Goal: Use online tool/utility: Utilize a website feature to perform a specific function

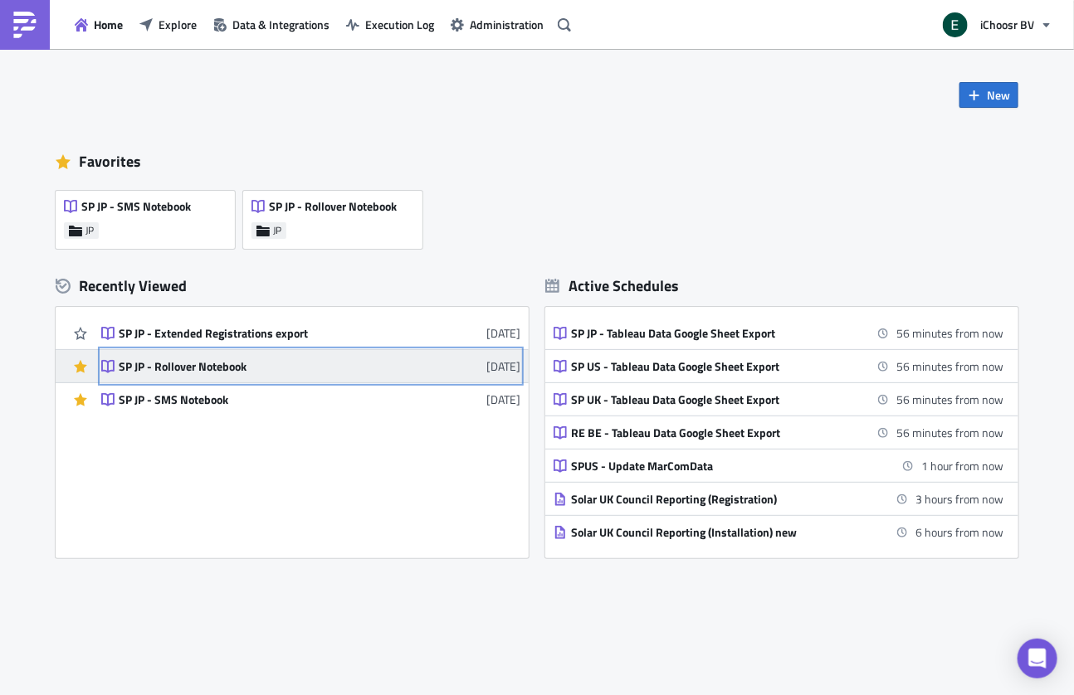
click at [225, 370] on div "SP JP - Rollover Notebook" at bounding box center [264, 366] width 290 height 15
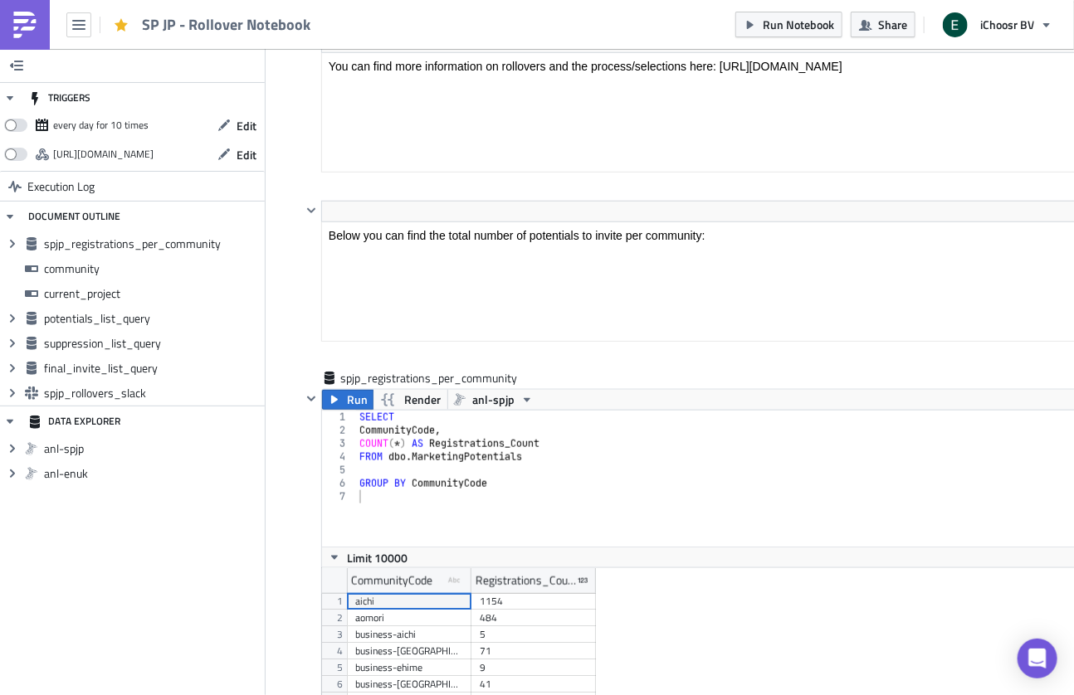
scroll to position [615, 0]
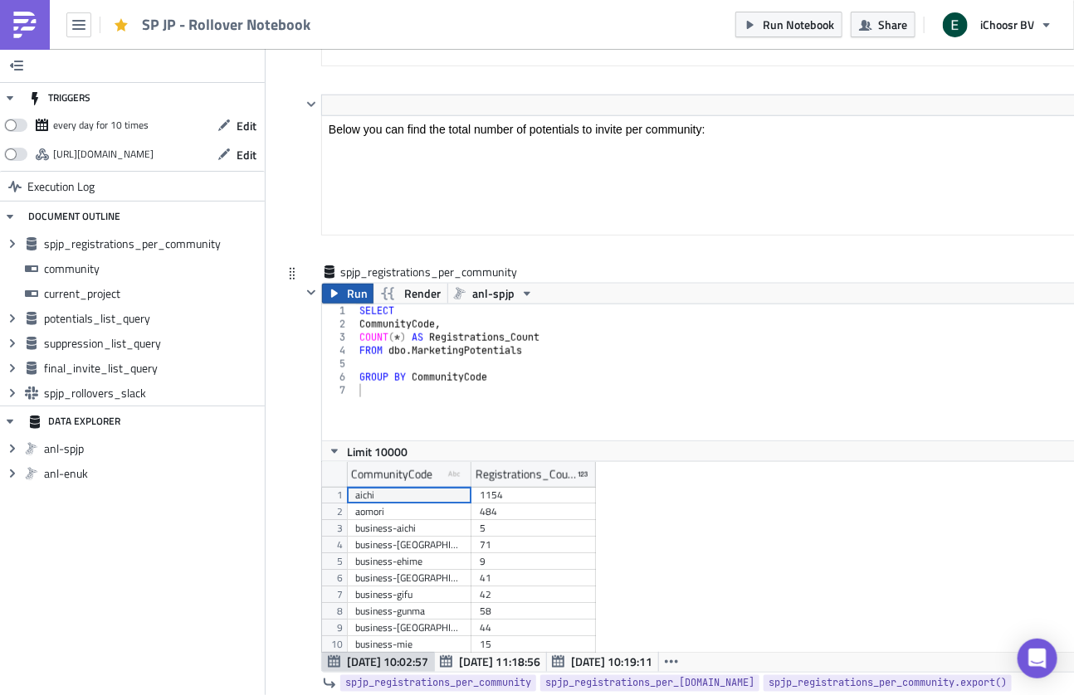
click at [345, 292] on button "Run" at bounding box center [347, 294] width 51 height 20
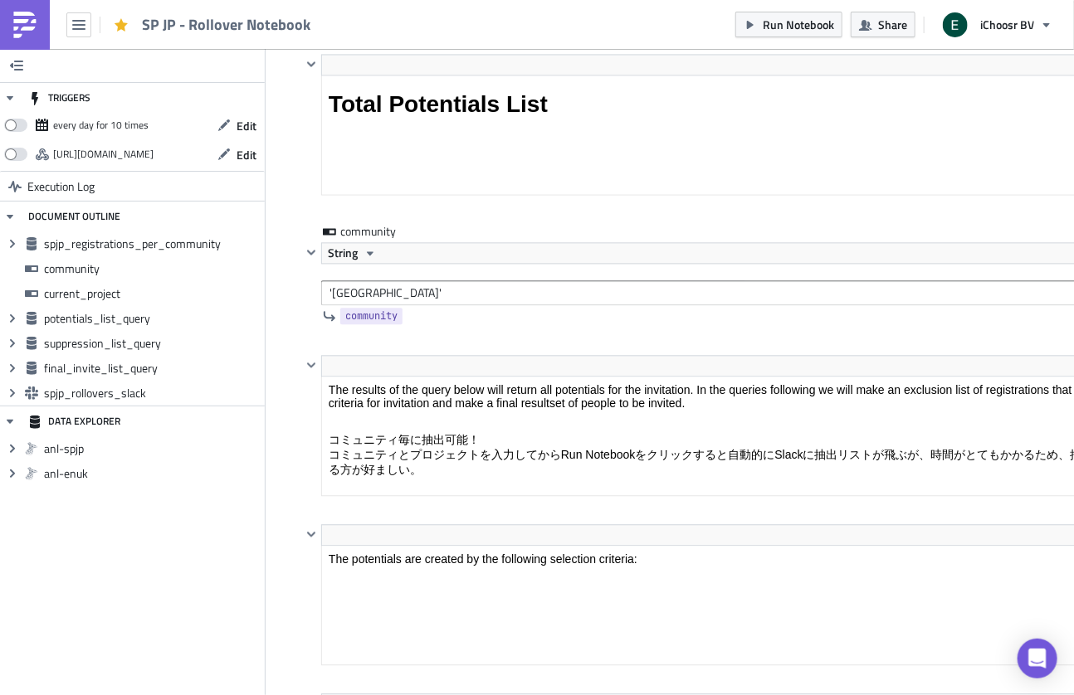
scroll to position [1330, 0]
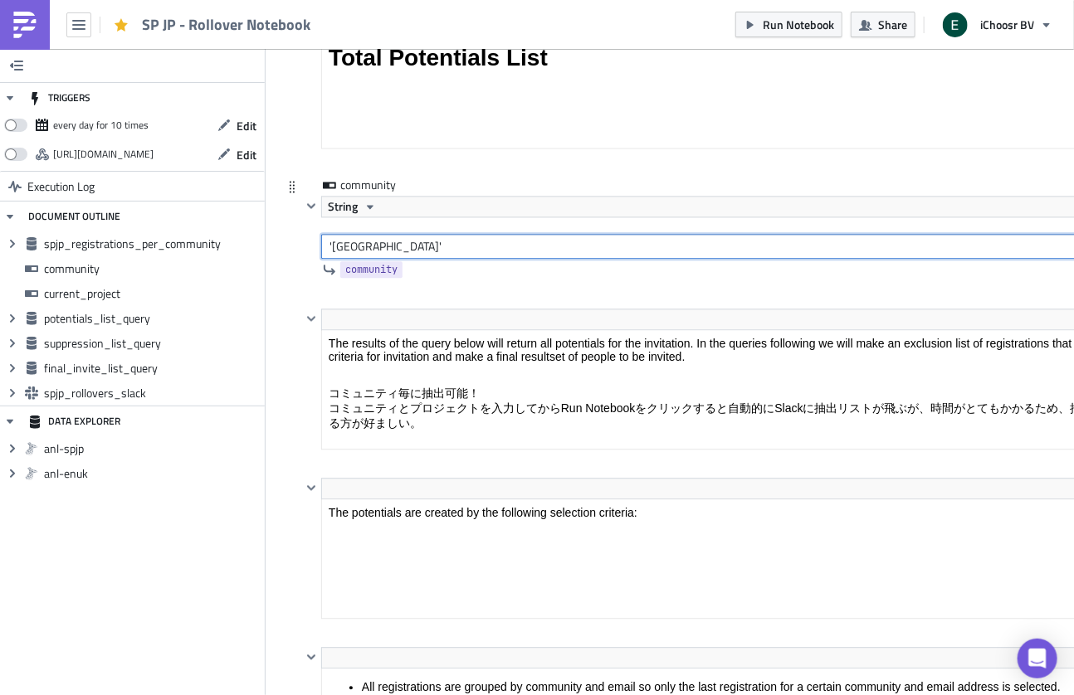
click at [352, 242] on input "'osaka'" at bounding box center [758, 246] width 874 height 25
type input "'[GEOGRAPHIC_DATA]'"
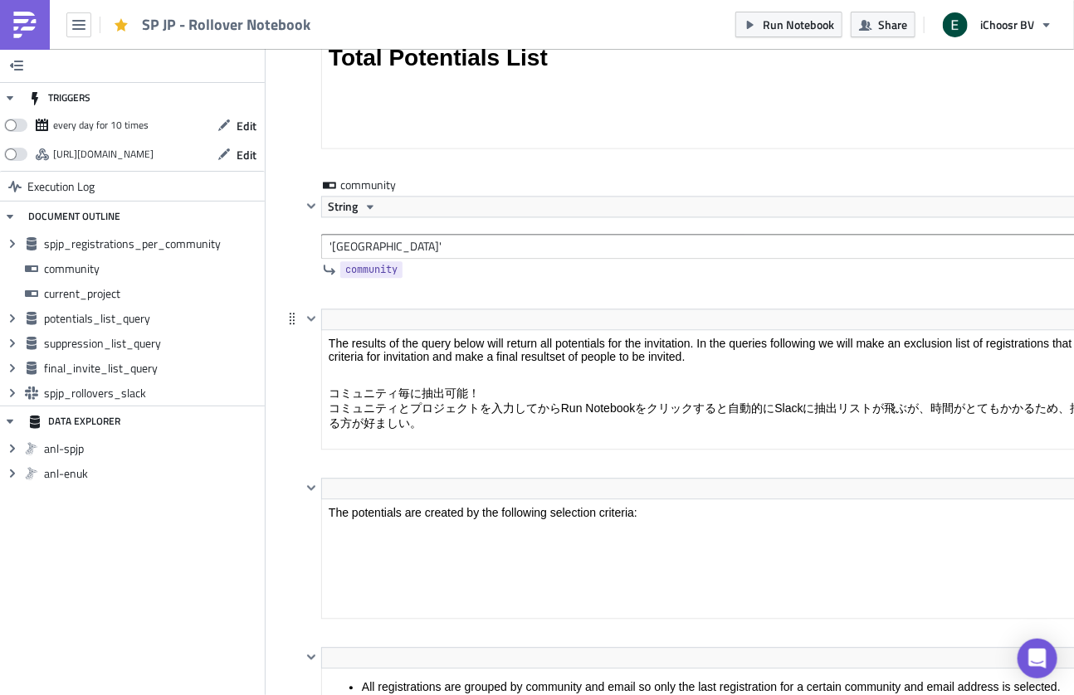
click at [285, 351] on div "<p>The results of the query below will return all potentials for the invitation…" at bounding box center [738, 393] width 913 height 169
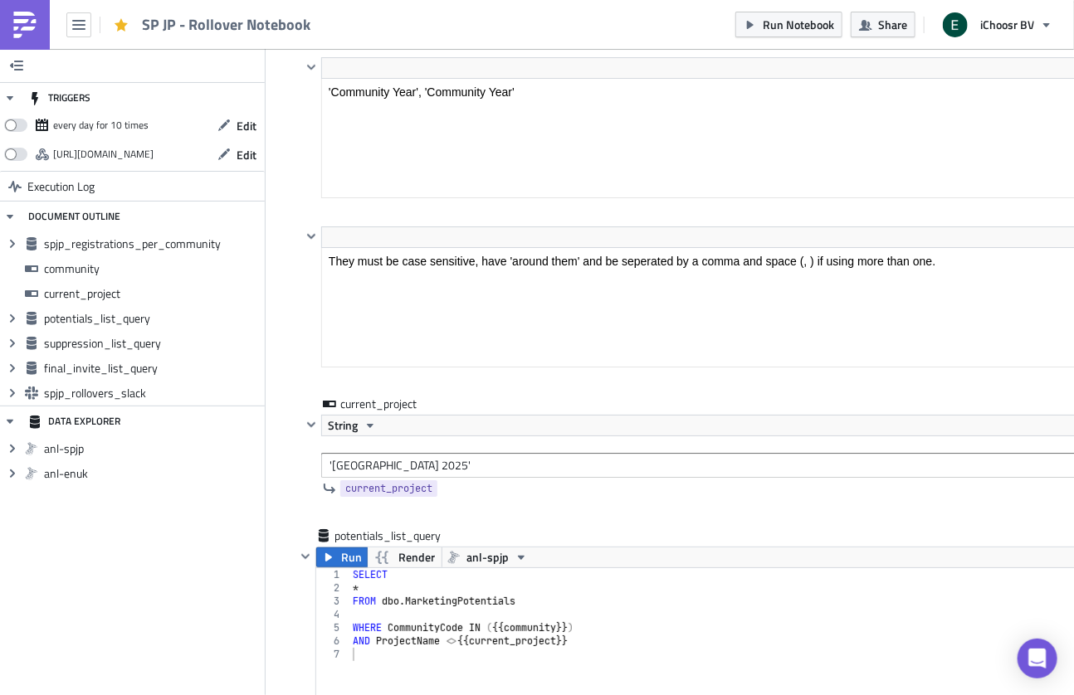
scroll to position [2423, 0]
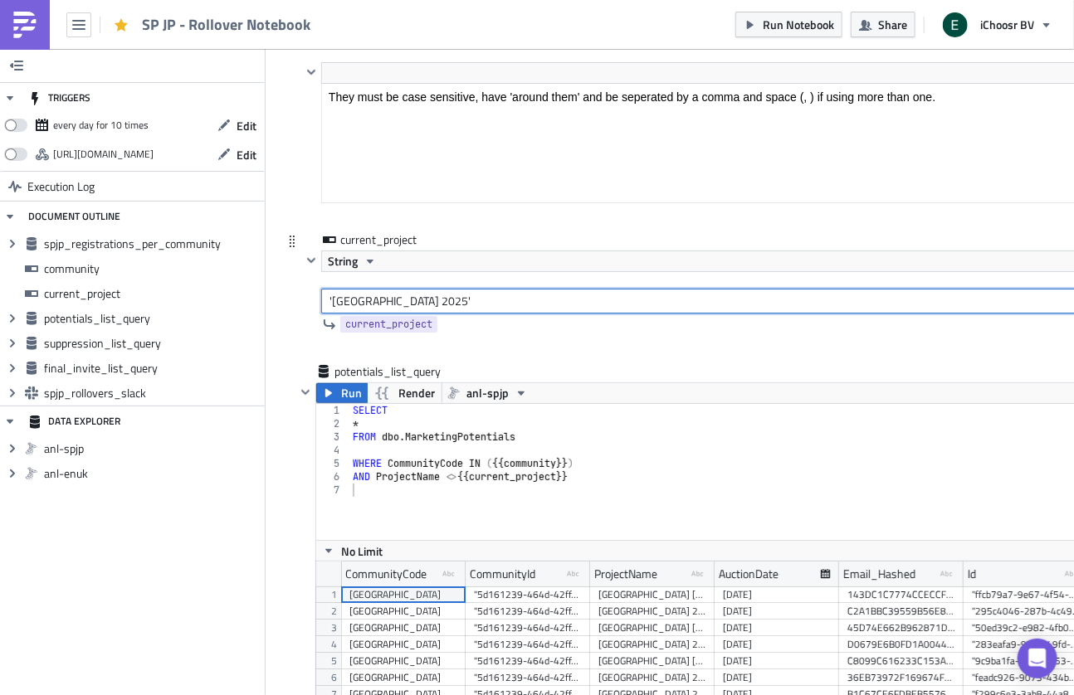
click at [351, 290] on input "'Osaka 2025'" at bounding box center [758, 301] width 874 height 25
type input "'[GEOGRAPHIC_DATA] 2025'"
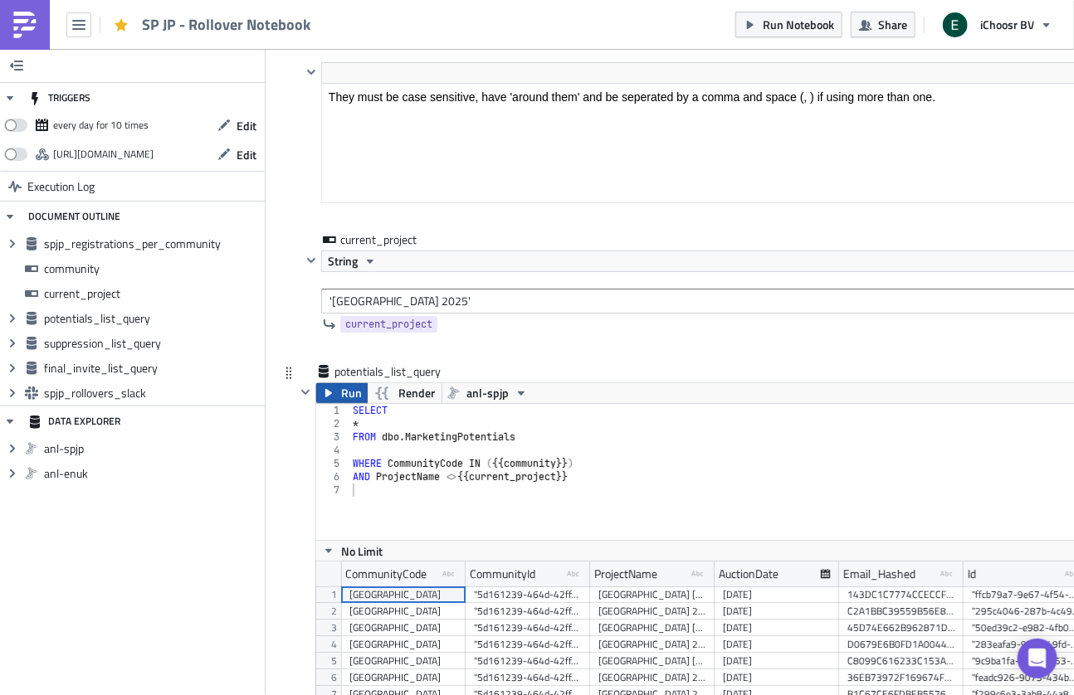
click at [341, 383] on span "Run" at bounding box center [351, 393] width 21 height 20
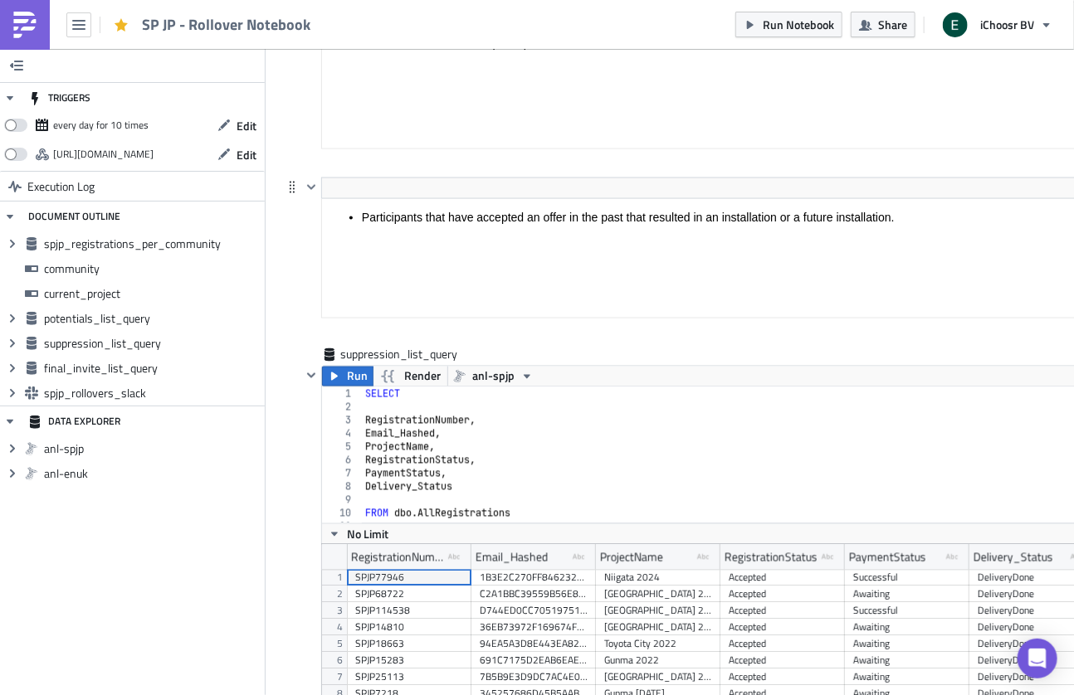
scroll to position [3414, 0]
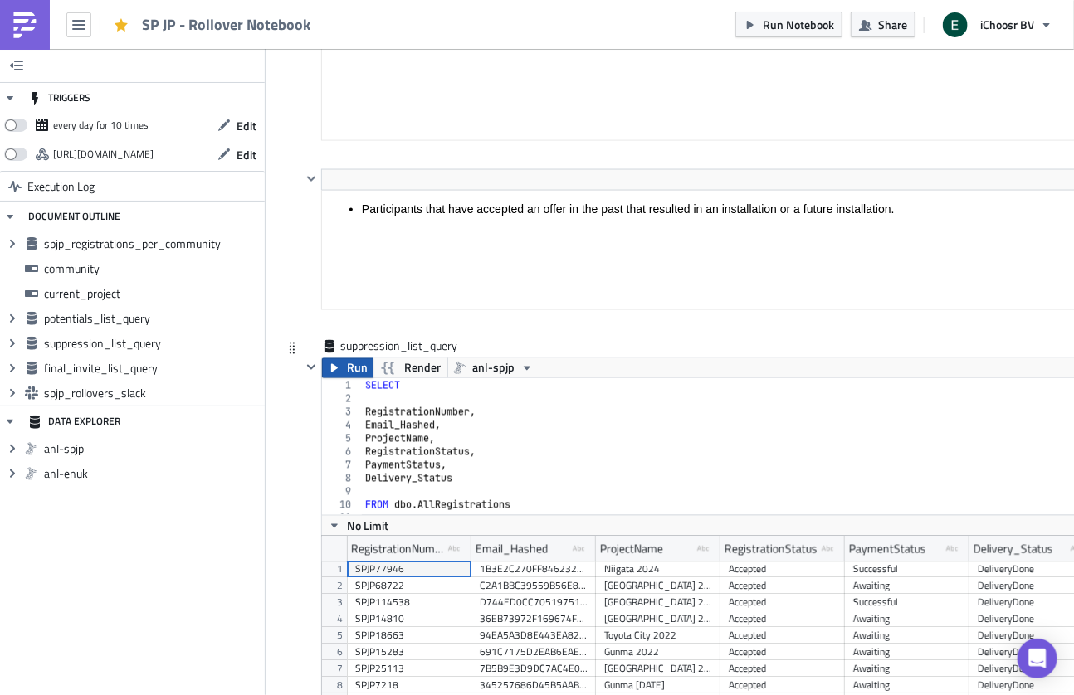
click at [345, 362] on button "Run" at bounding box center [347, 368] width 51 height 20
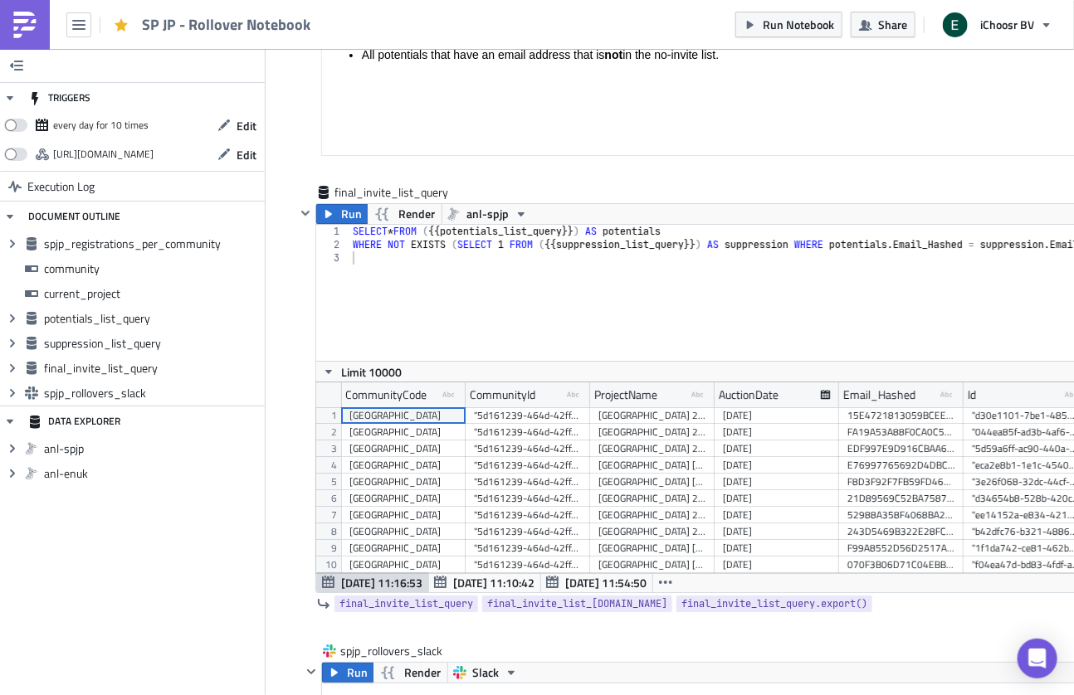
scroll to position [4530, 0]
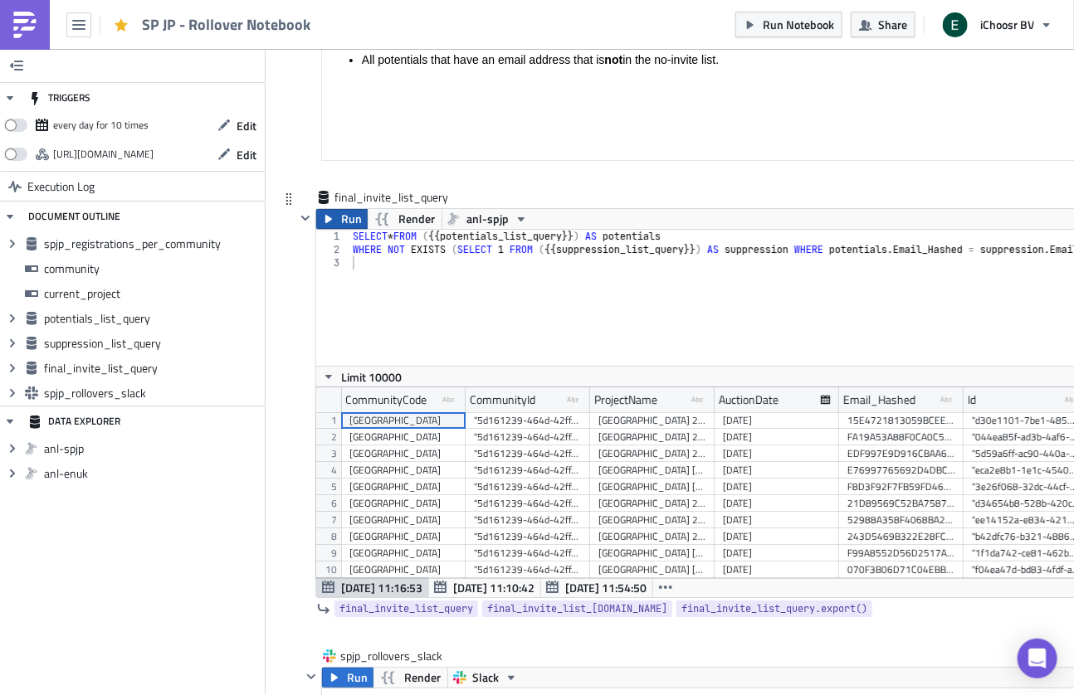
click at [338, 209] on button "Run" at bounding box center [341, 219] width 51 height 20
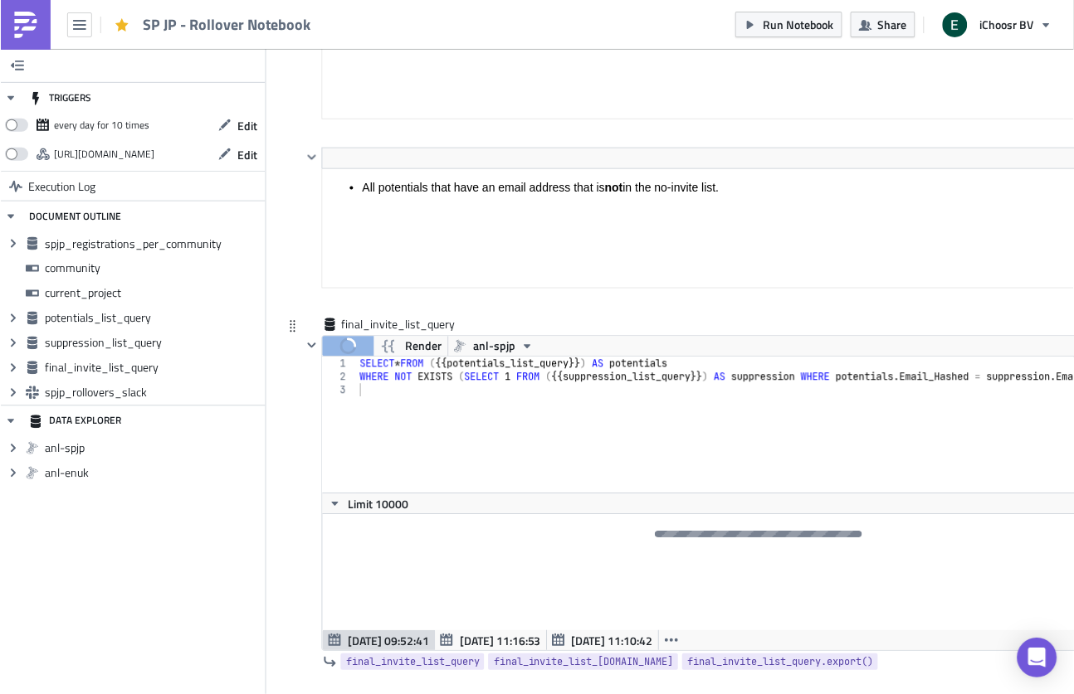
scroll to position [4398, 0]
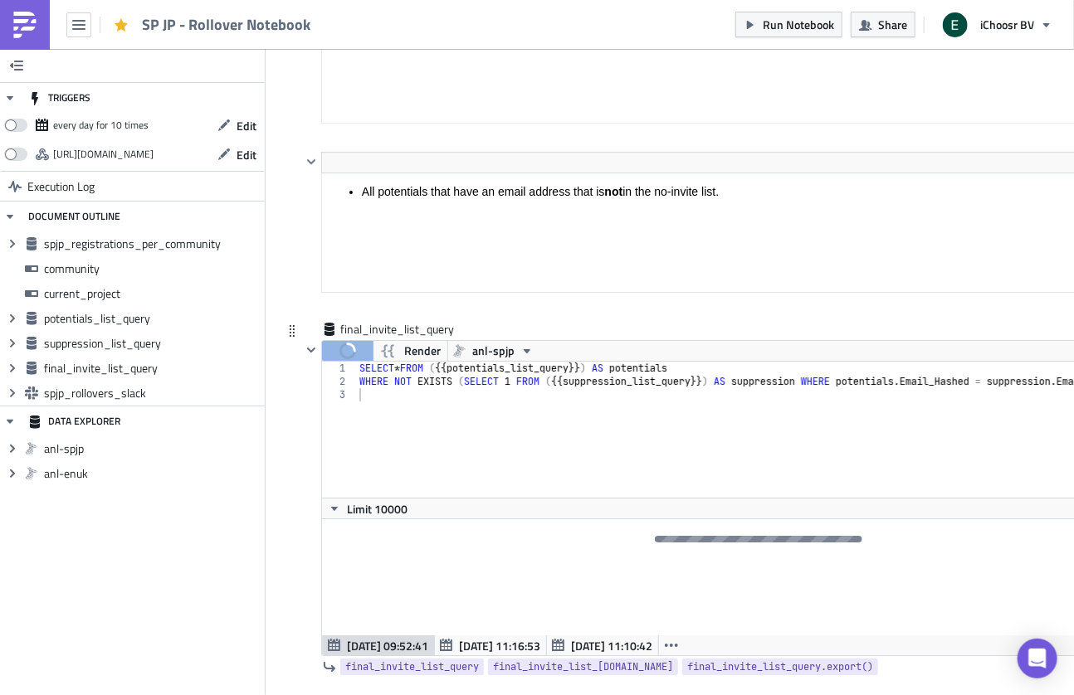
click at [289, 427] on div "final_invite_list_query Run Render anl-spjp 1 2 3 SELECT * FROM ( {{ potentials…" at bounding box center [738, 513] width 913 height 385
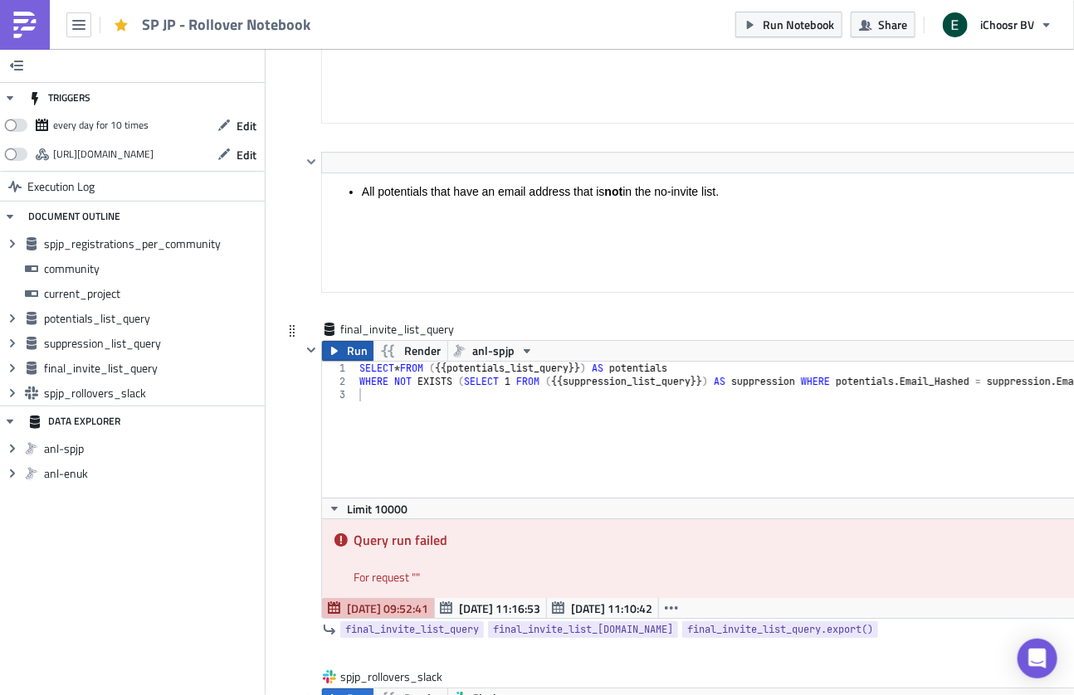
click at [341, 341] on button "Run" at bounding box center [347, 351] width 51 height 20
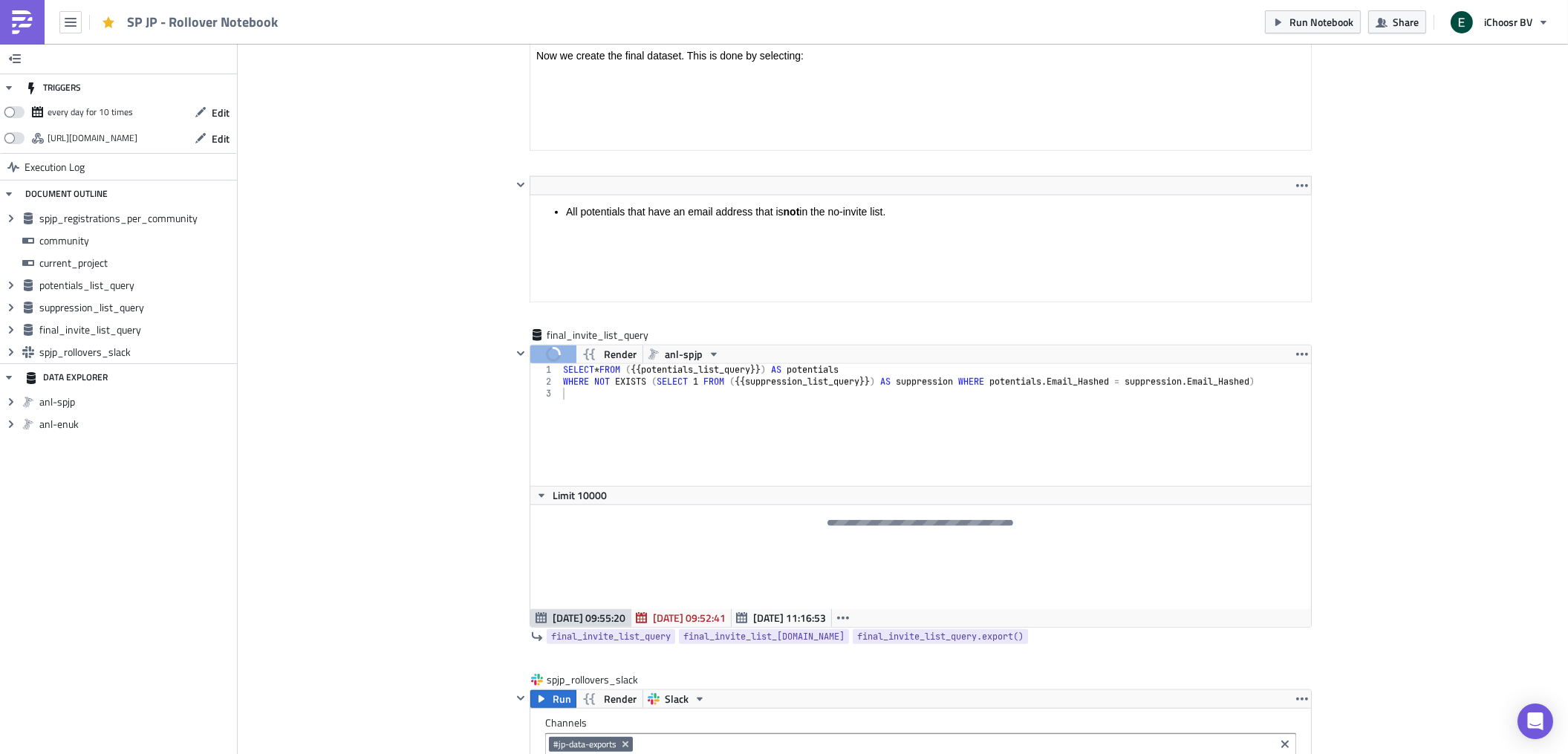
scroll to position [171, 780]
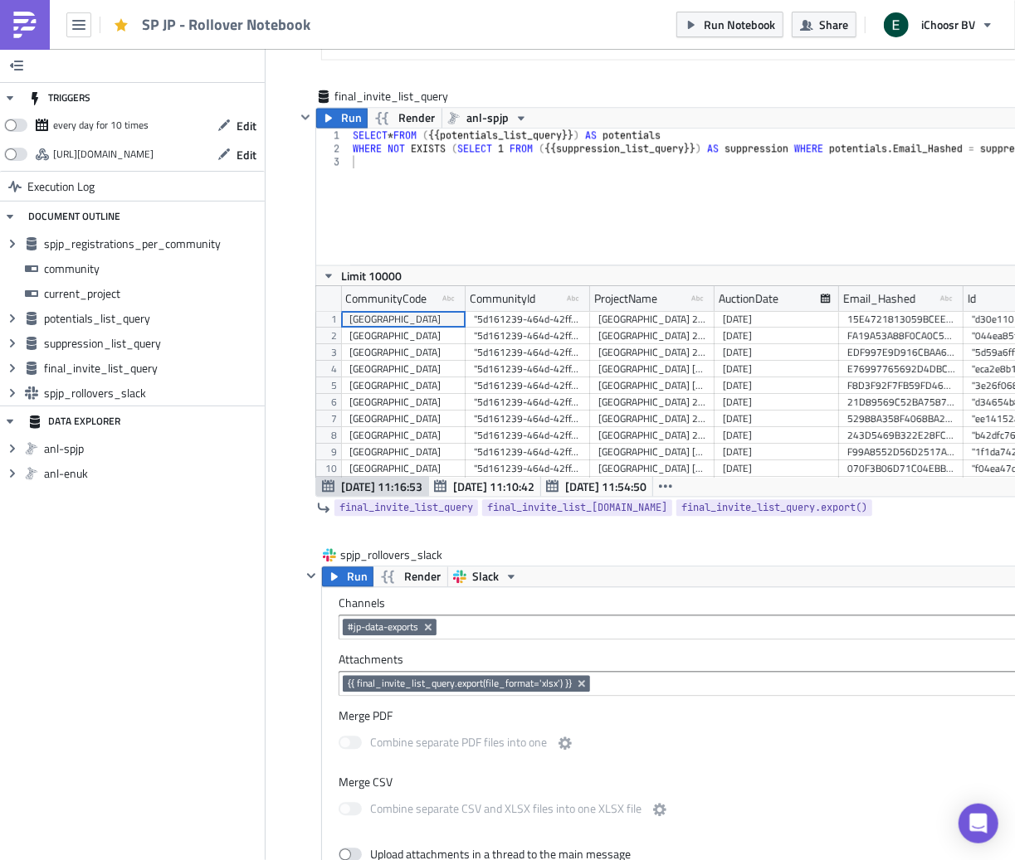
scroll to position [4676, 0]
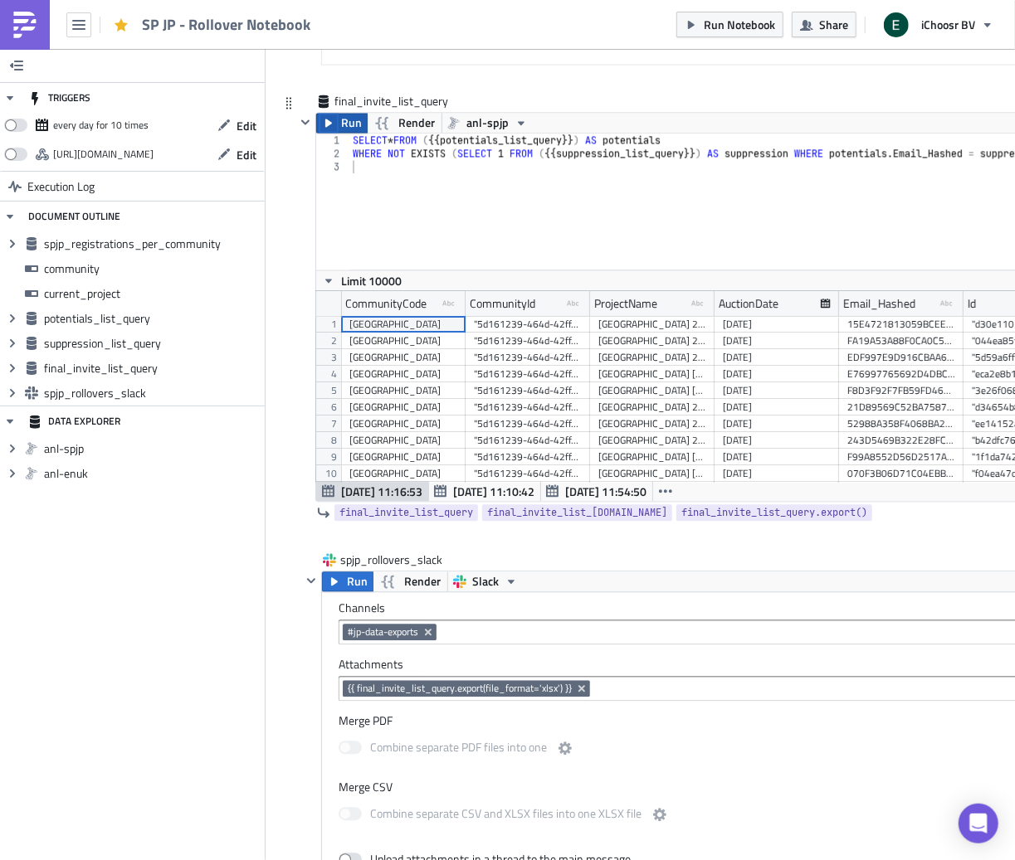
click at [329, 129] on icon "button" at bounding box center [328, 122] width 13 height 13
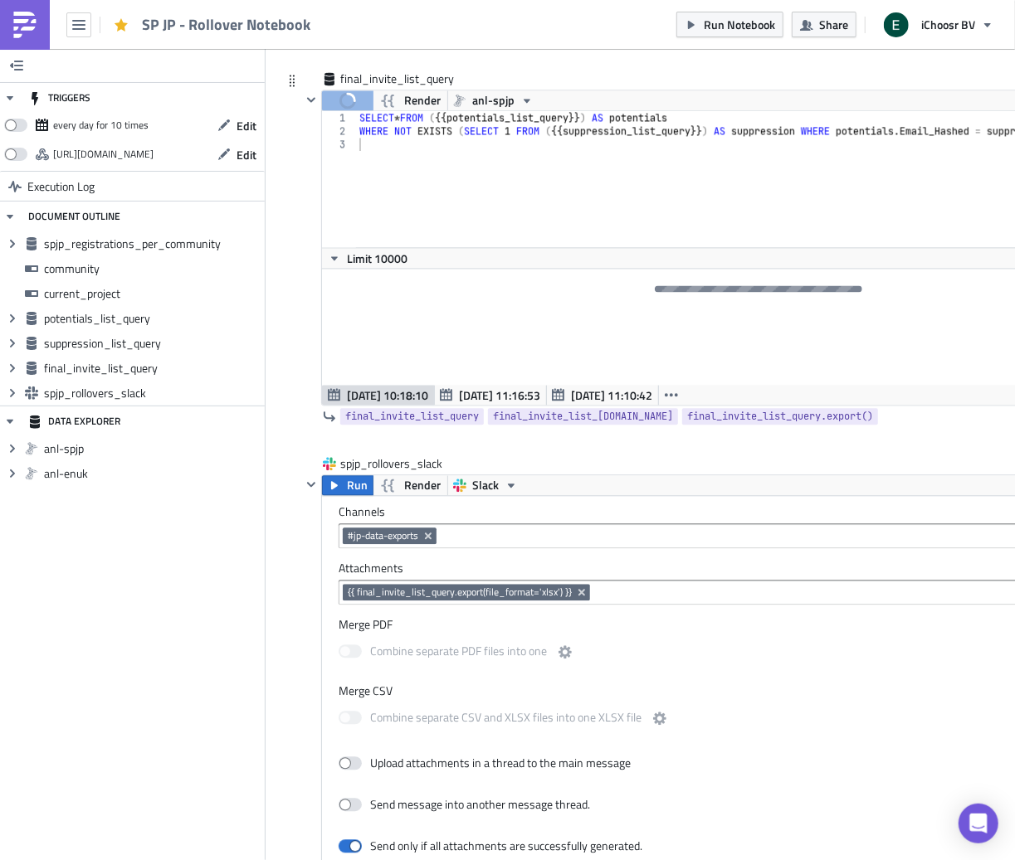
scroll to position [4705, 0]
